Goal: Use online tool/utility: Utilize a website feature to perform a specific function

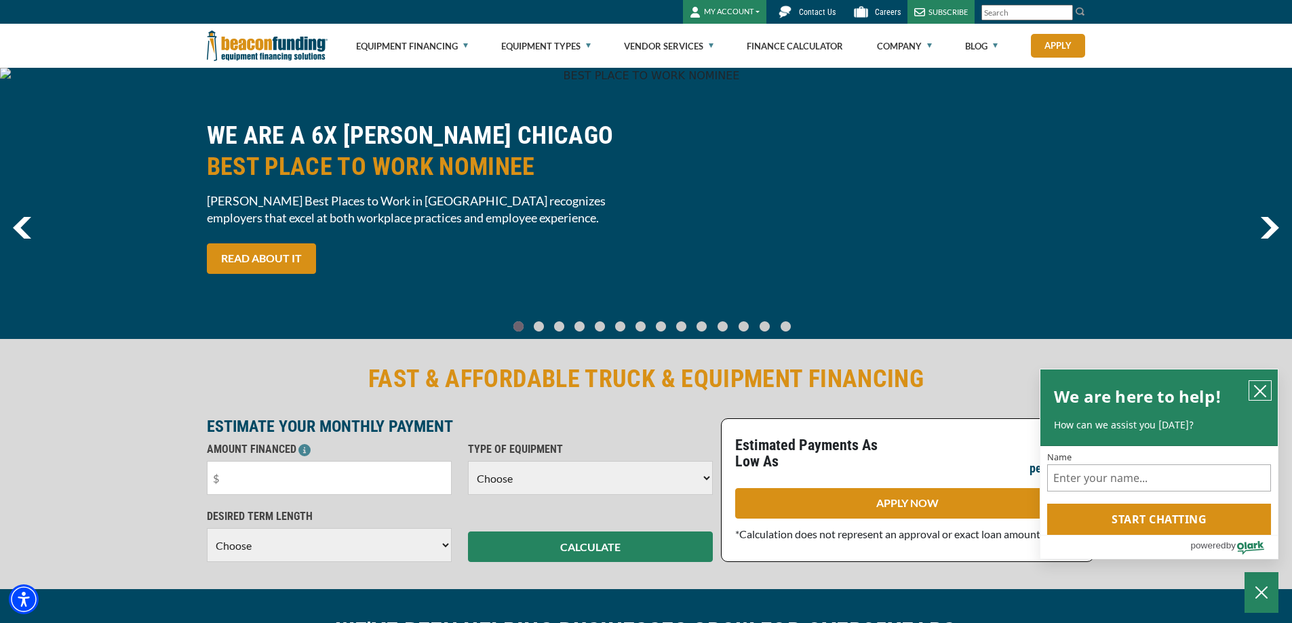
click at [1264, 386] on icon "close chatbox" at bounding box center [1260, 391] width 11 height 11
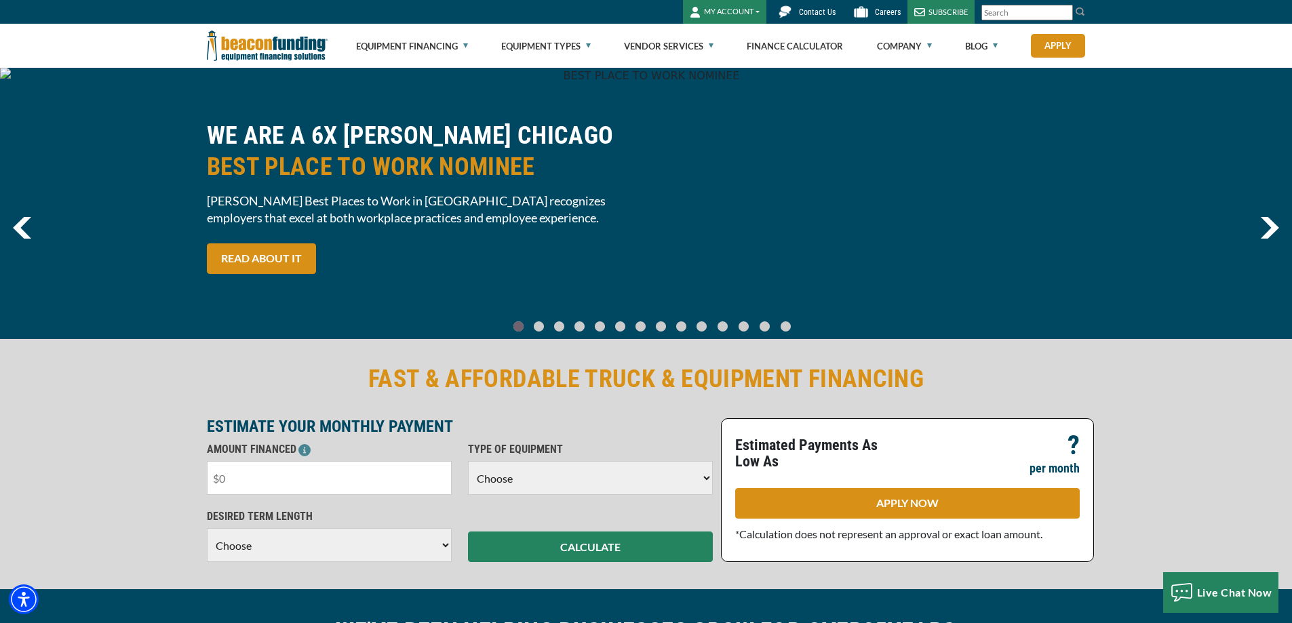
click at [352, 476] on input "text" at bounding box center [329, 478] width 245 height 34
type input "$75,000"
click at [542, 492] on select "Choose Backhoe Boom/Bucket Truck Chipper Commercial Mower Crane DTG/DTF Printin…" at bounding box center [590, 478] width 245 height 34
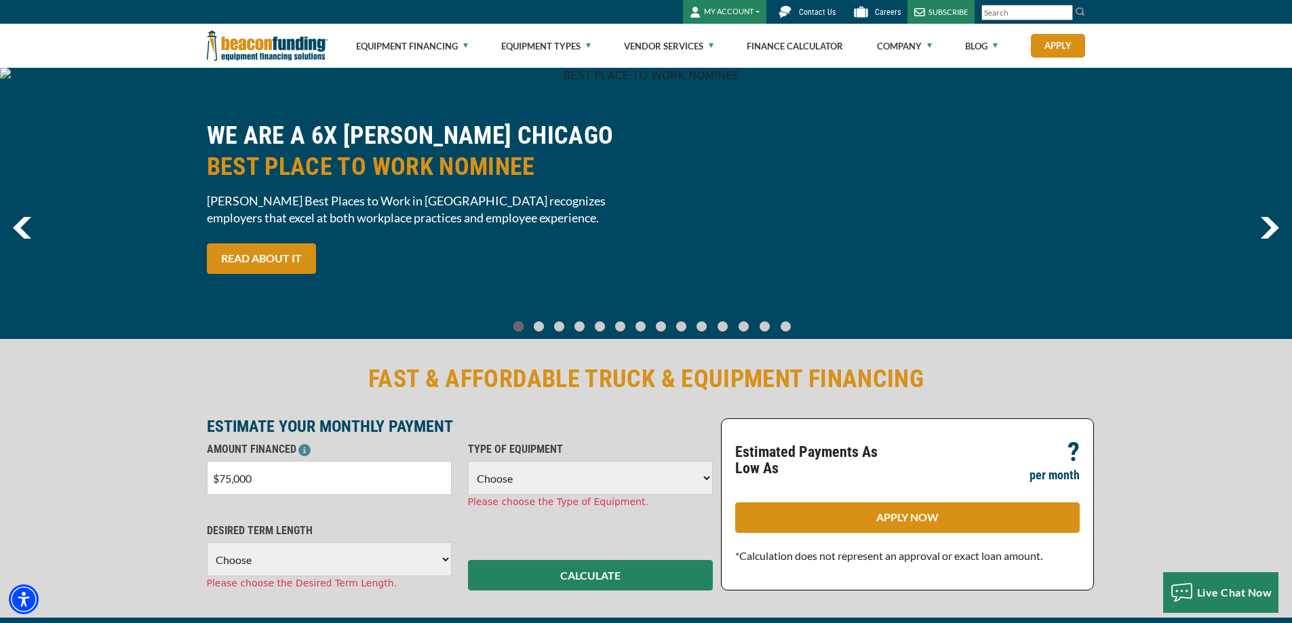
scroll to position [203, 0]
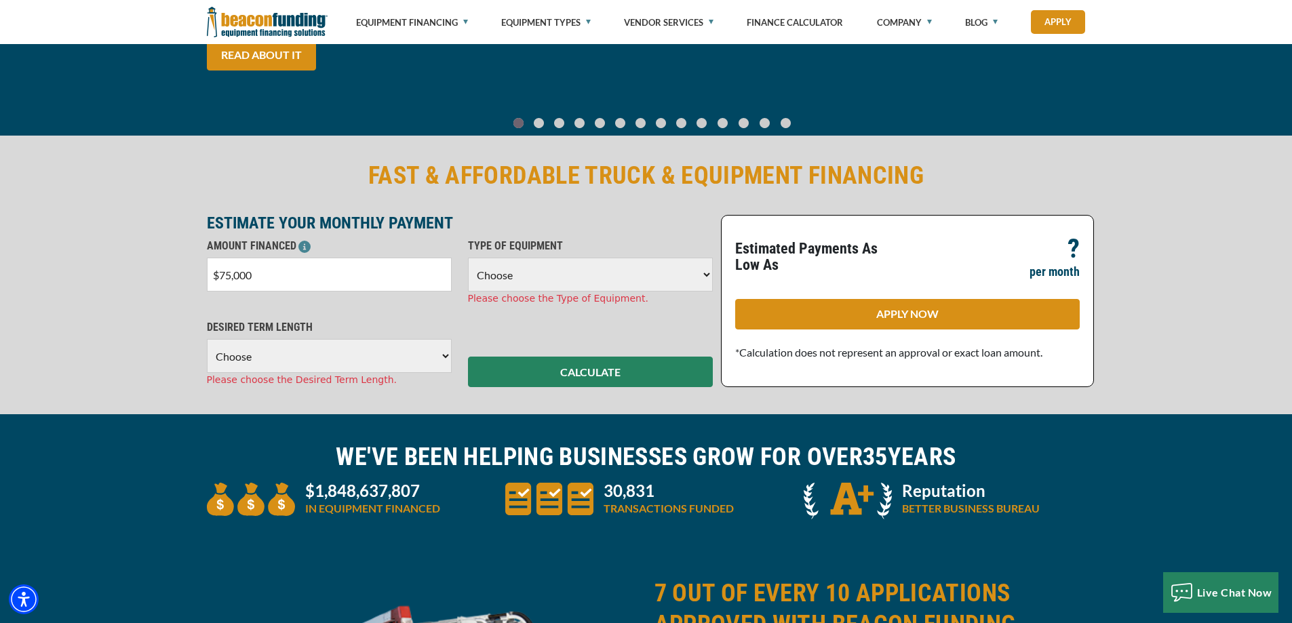
click at [535, 268] on select "Choose Backhoe Boom/Bucket Truck Chipper Commercial Mower Crane DTG/DTF Printin…" at bounding box center [590, 275] width 245 height 34
select select "14"
click at [468, 258] on select "Choose Backhoe Boom/Bucket Truck Chipper Commercial Mower Crane DTG/DTF Printin…" at bounding box center [590, 275] width 245 height 34
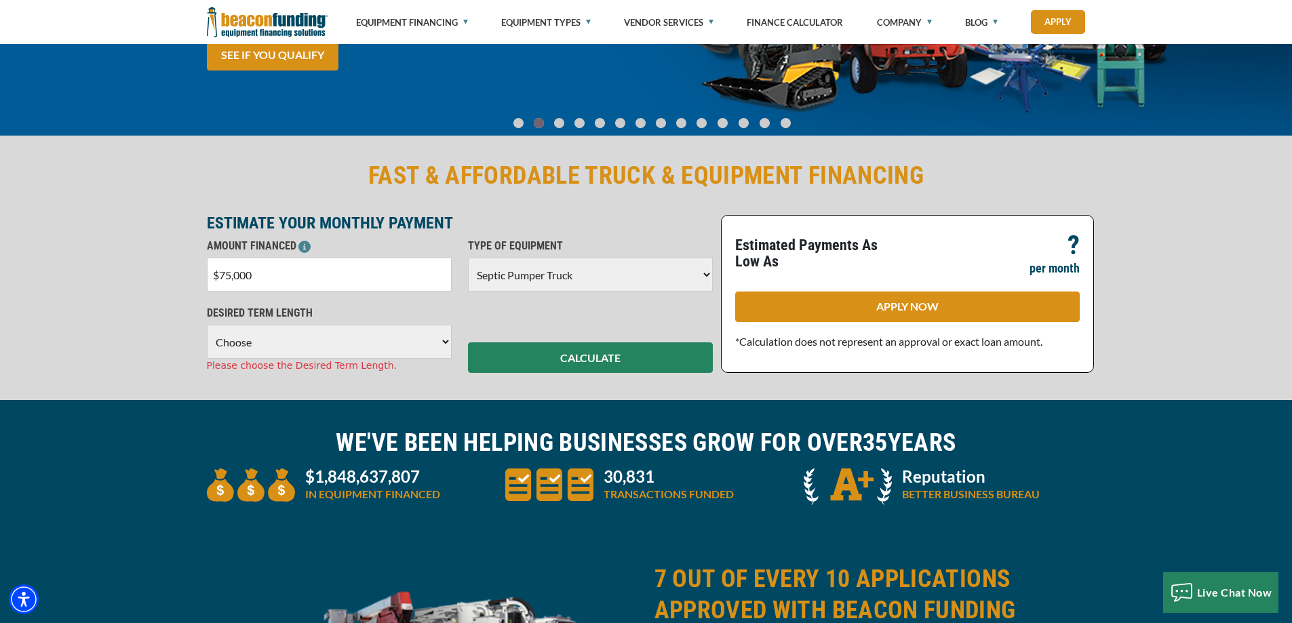
click at [362, 342] on select "Choose 36 Months 48 Months 60 Months" at bounding box center [329, 342] width 245 height 34
select select "60"
click at [207, 325] on select "Choose 36 Months 48 Months 60 Months" at bounding box center [329, 342] width 245 height 34
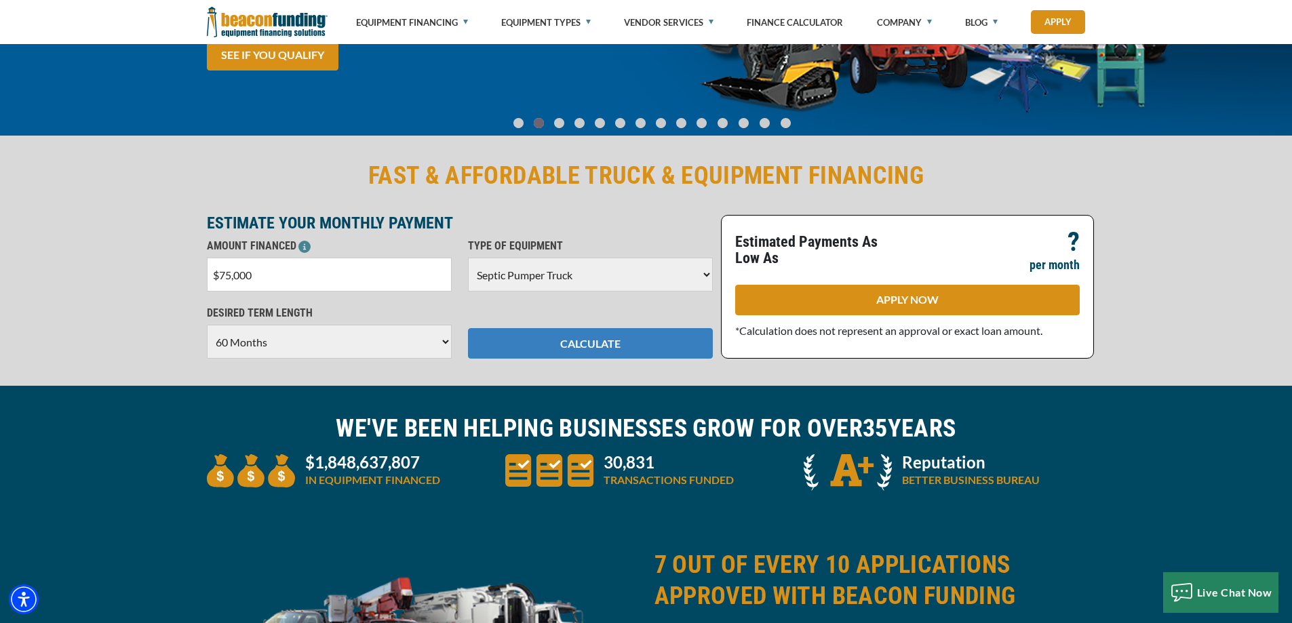
click at [666, 349] on button "CALCULATE" at bounding box center [590, 343] width 245 height 31
